Goal: Task Accomplishment & Management: Complete application form

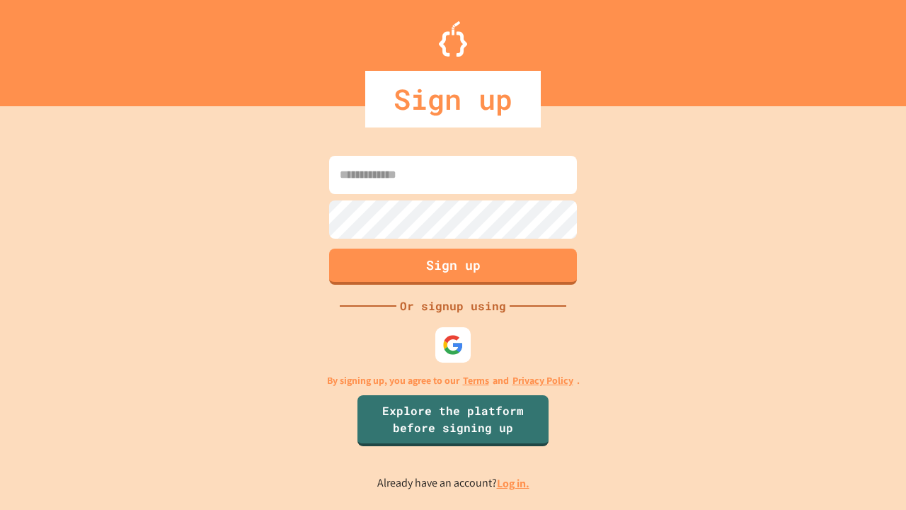
click at [514, 483] on link "Log in." at bounding box center [513, 483] width 33 height 15
